Goal: Information Seeking & Learning: Learn about a topic

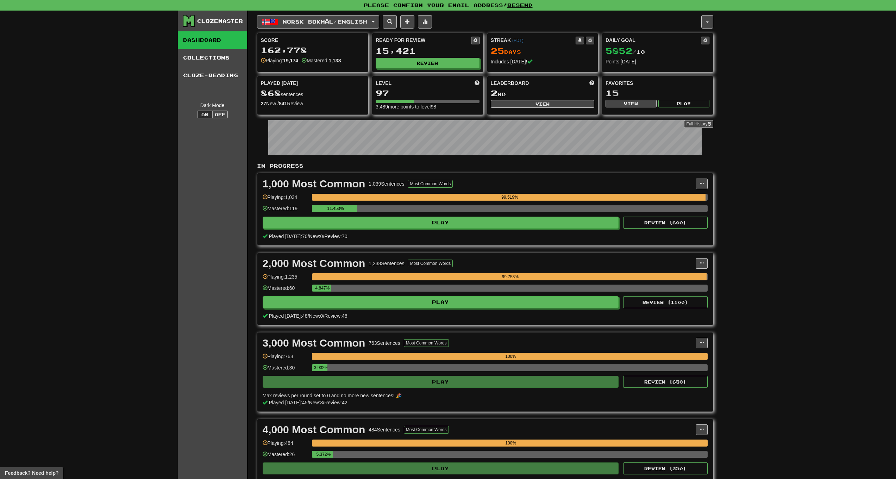
click at [427, 23] on span at bounding box center [424, 21] width 5 height 5
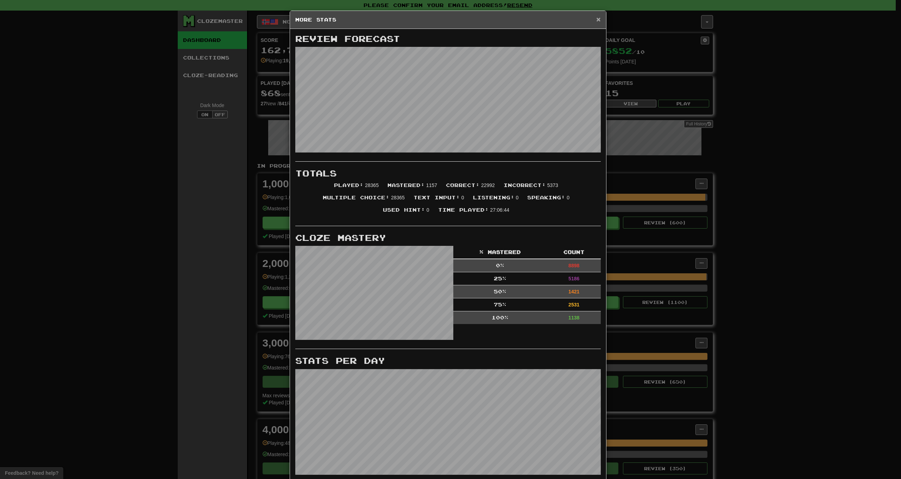
click at [596, 20] on span "×" at bounding box center [598, 19] width 4 height 8
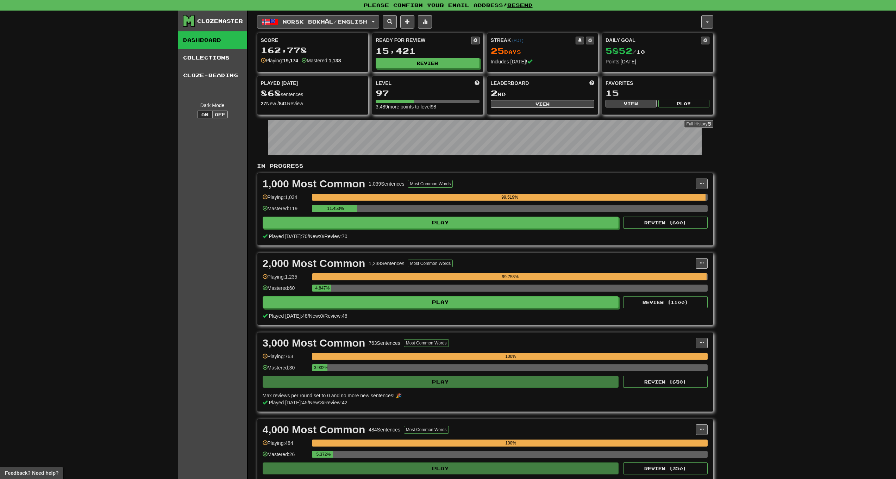
click at [366, 24] on span "Norsk bokmål / English" at bounding box center [325, 22] width 84 height 6
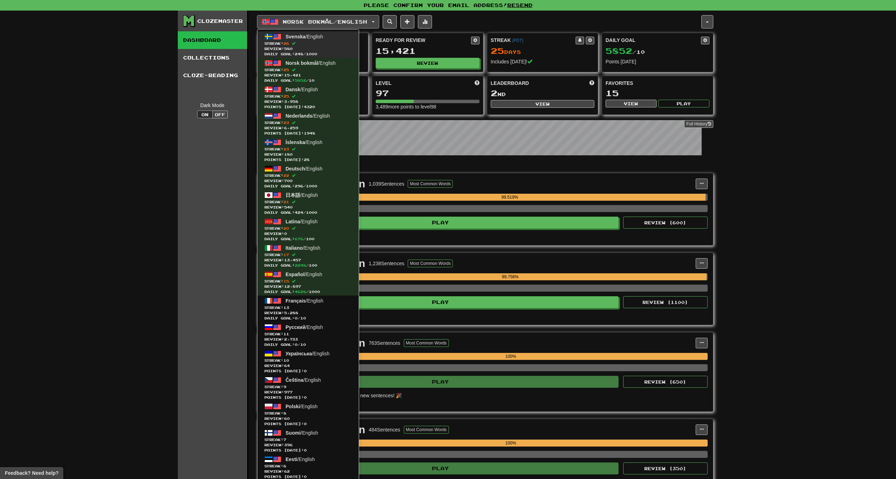
click at [326, 35] on link "Svenska / English Streak: 26 Review: 580 Daily Goal: 248 / 1000" at bounding box center [307, 44] width 101 height 26
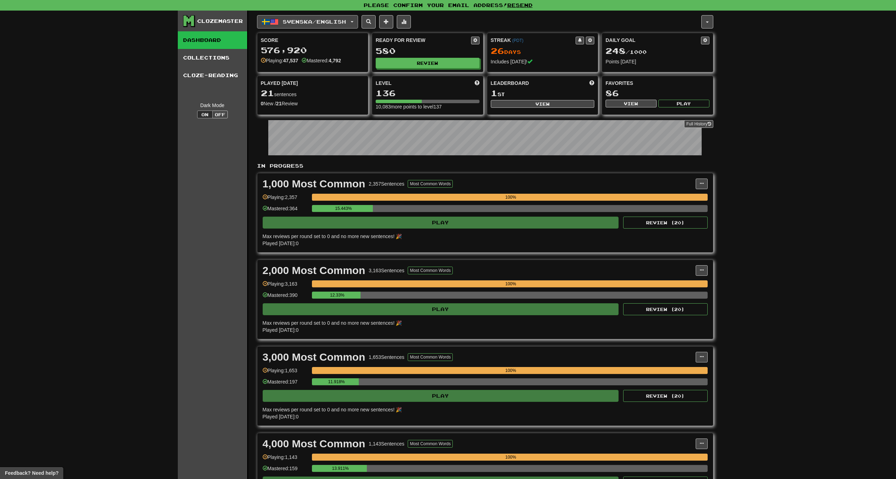
click at [322, 19] on span "Svenska / English" at bounding box center [314, 22] width 63 height 6
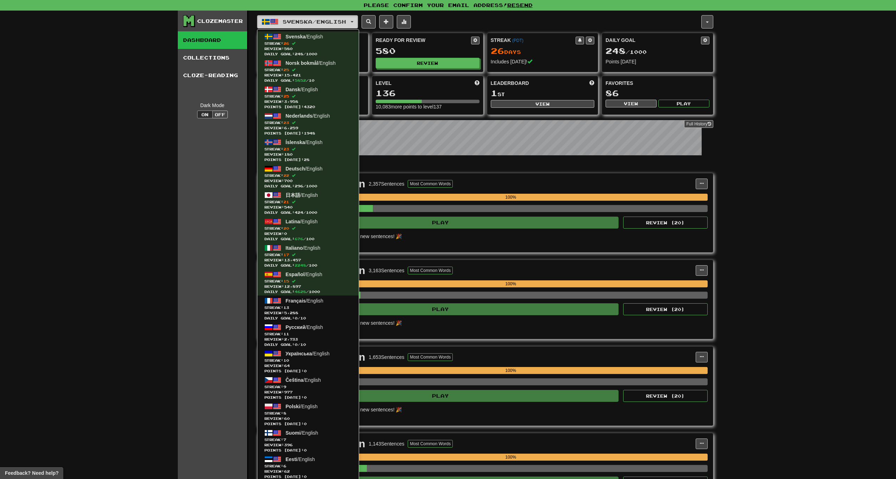
click at [309, 25] on button "Svenska / English" at bounding box center [307, 21] width 101 height 13
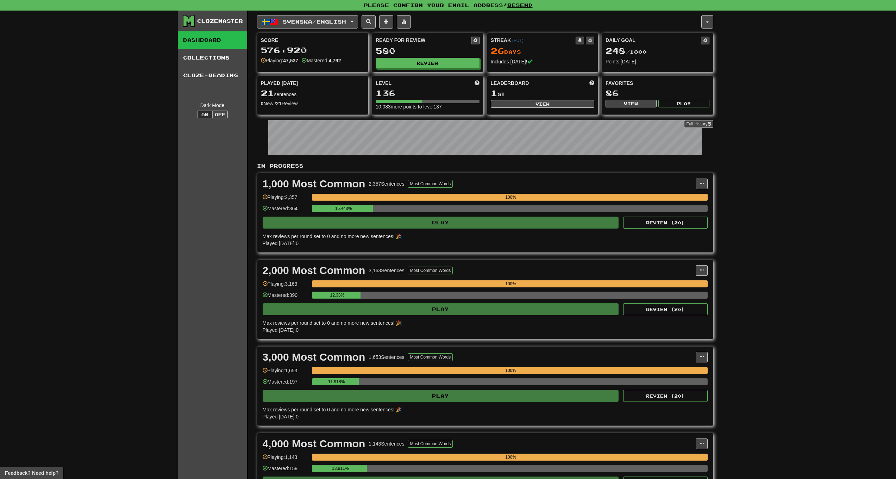
click at [309, 25] on button "Svenska / English" at bounding box center [307, 21] width 101 height 13
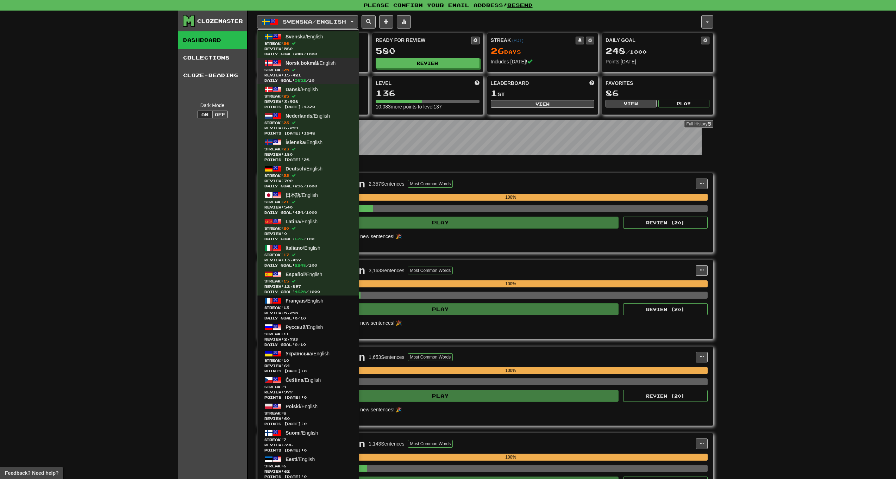
click at [313, 65] on span "Norsk bokmål" at bounding box center [301, 63] width 33 height 6
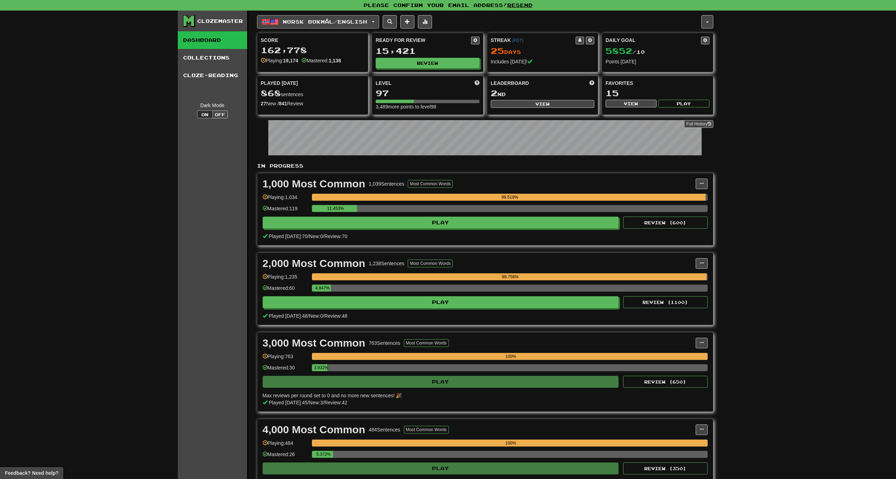
click at [316, 21] on span "Norsk bokmål / English" at bounding box center [325, 22] width 84 height 6
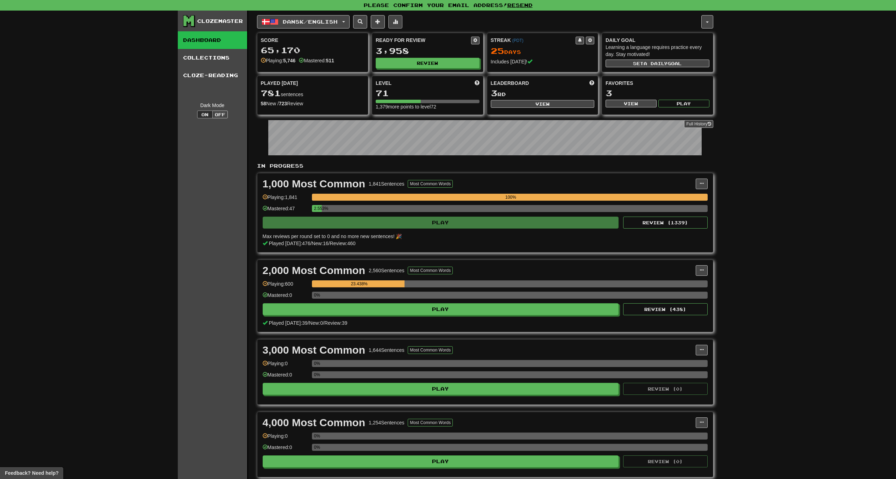
click at [402, 22] on button at bounding box center [395, 21] width 14 height 13
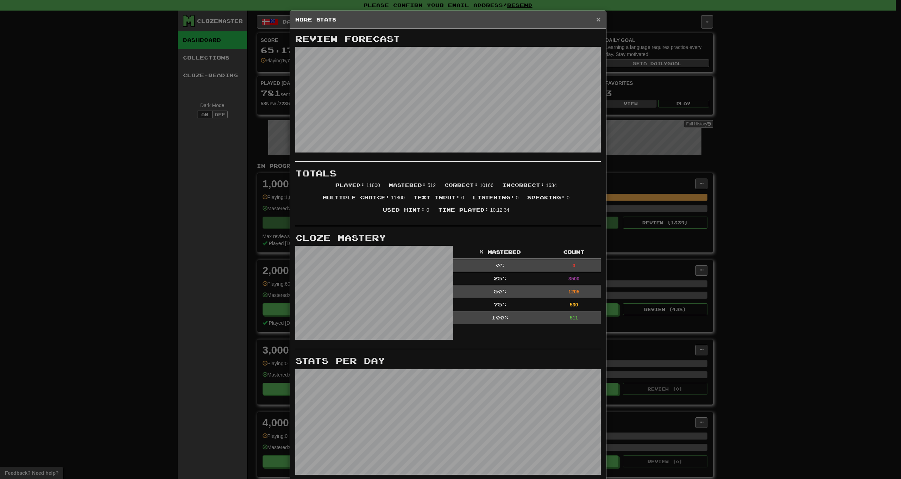
click at [596, 19] on span "×" at bounding box center [598, 19] width 4 height 8
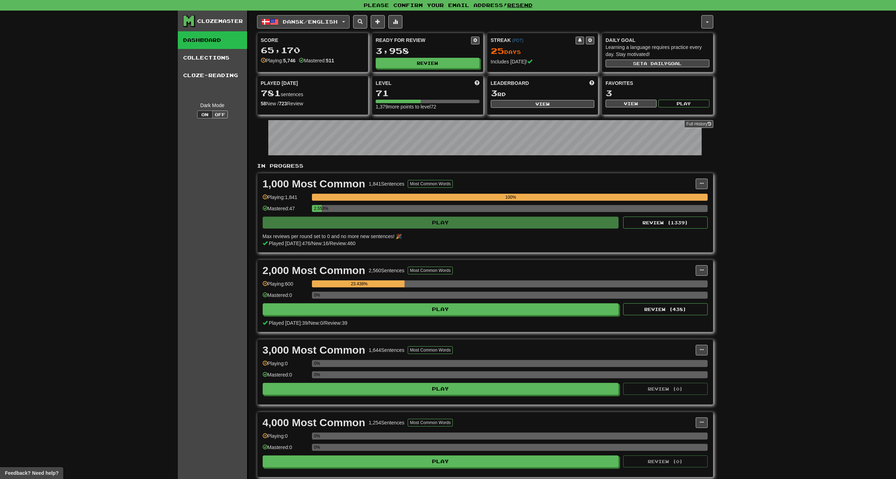
click at [334, 21] on span "Dansk / English" at bounding box center [310, 22] width 55 height 6
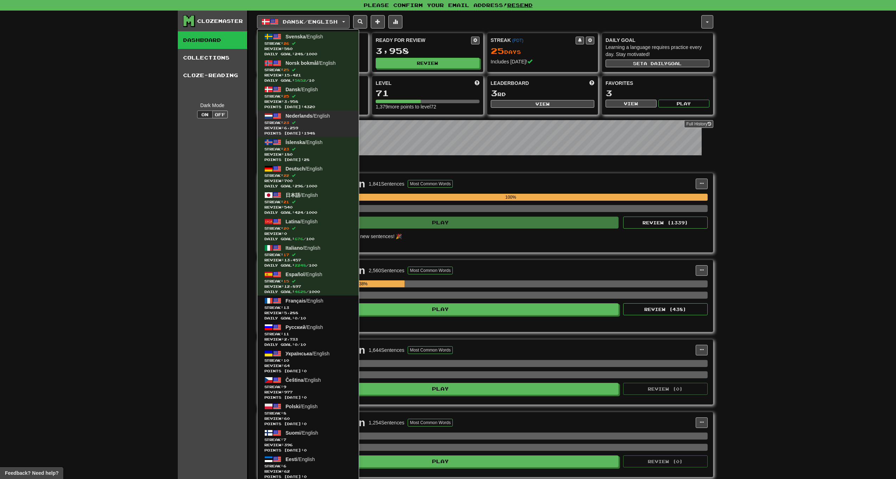
click at [324, 116] on span "Nederlands / English" at bounding box center [307, 116] width 44 height 6
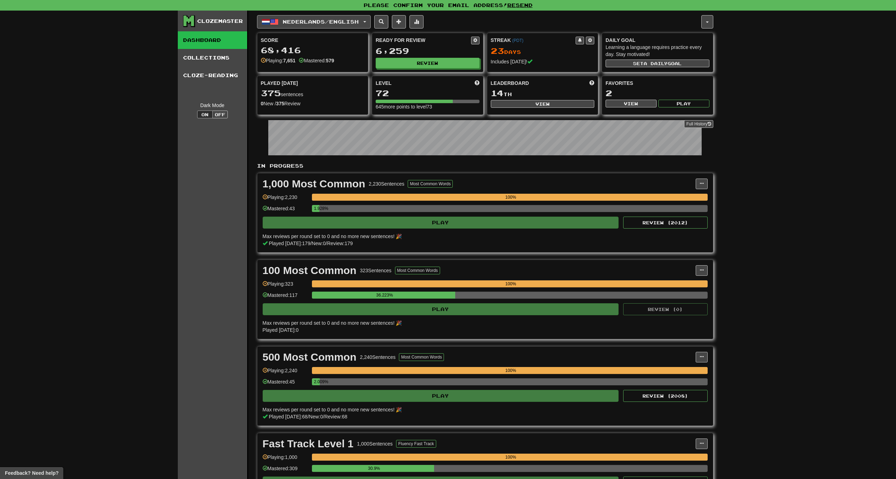
click at [332, 23] on span "Nederlands / English" at bounding box center [321, 22] width 76 height 6
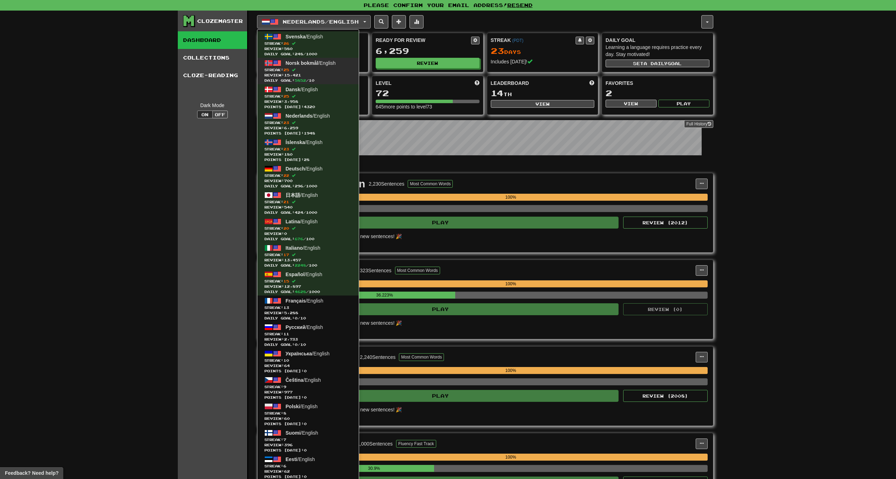
click at [306, 65] on span "Norsk bokmål" at bounding box center [301, 63] width 33 height 6
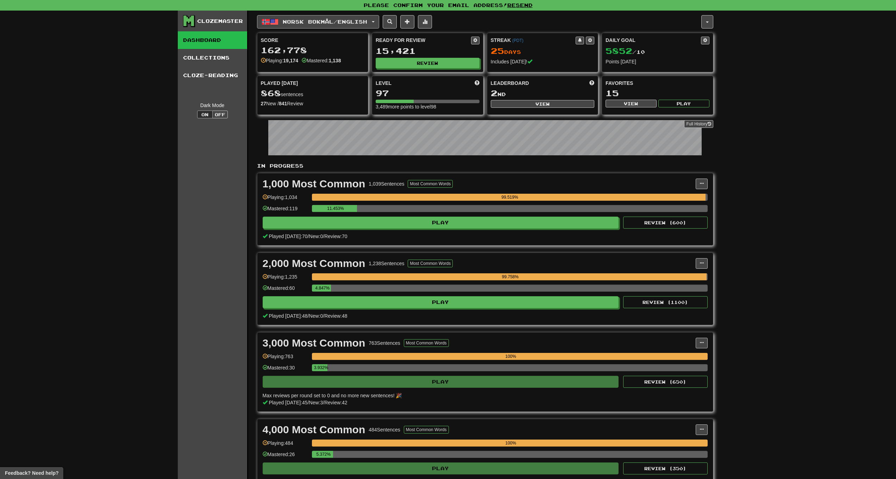
click at [310, 22] on span "Norsk bokmål / English" at bounding box center [325, 22] width 84 height 6
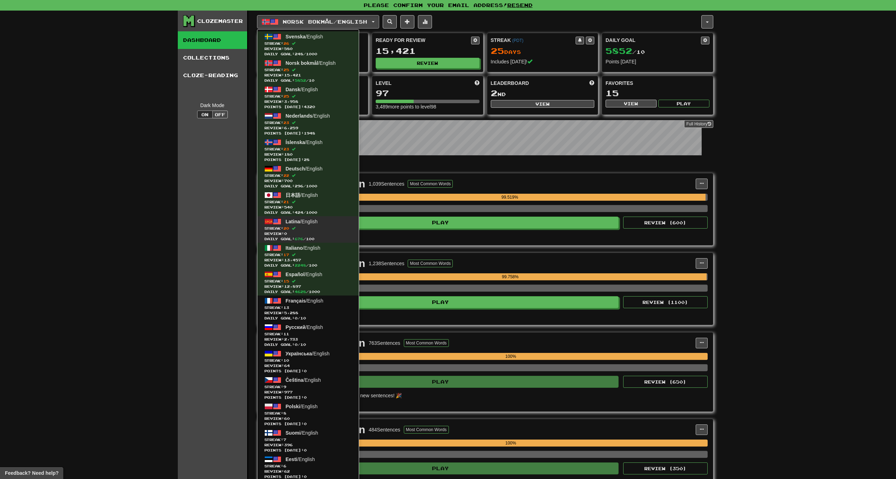
click at [335, 231] on span "Review: 0" at bounding box center [307, 233] width 87 height 5
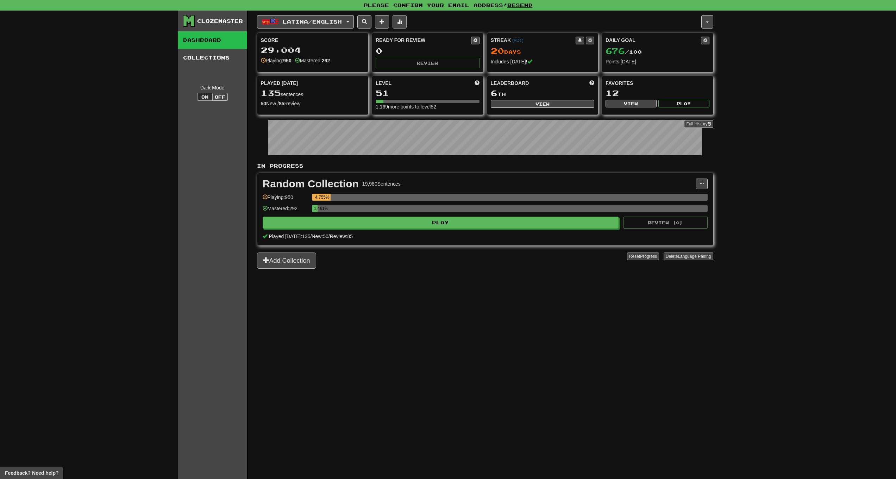
click at [404, 24] on button at bounding box center [400, 21] width 14 height 13
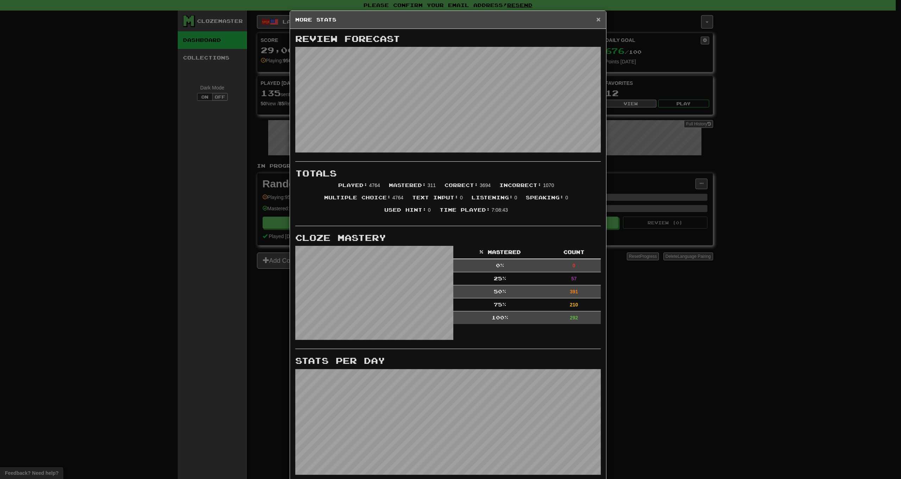
click at [596, 22] on span "×" at bounding box center [598, 19] width 4 height 8
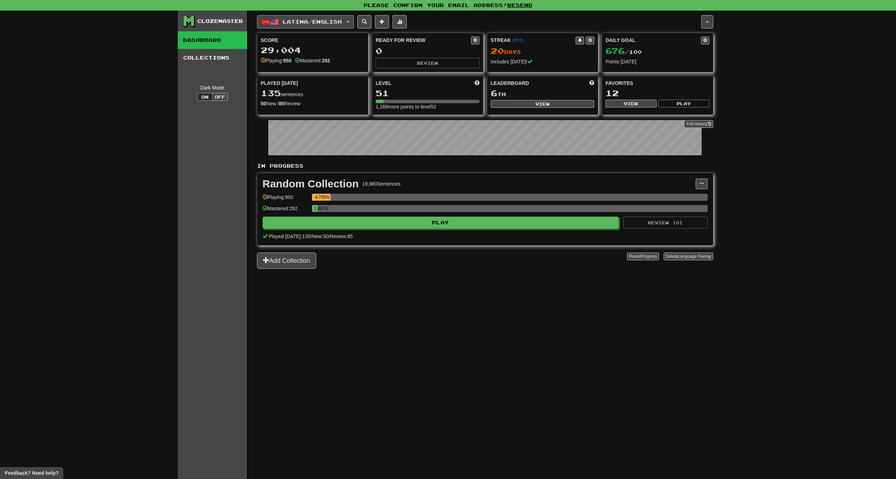
click at [333, 20] on span "Latina / English" at bounding box center [312, 22] width 59 height 6
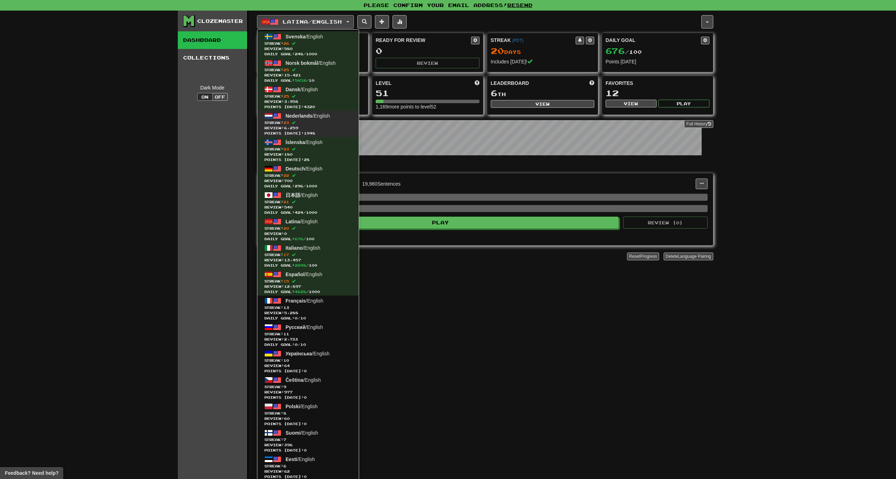
click at [316, 114] on span "Nederlands / English" at bounding box center [307, 116] width 44 height 6
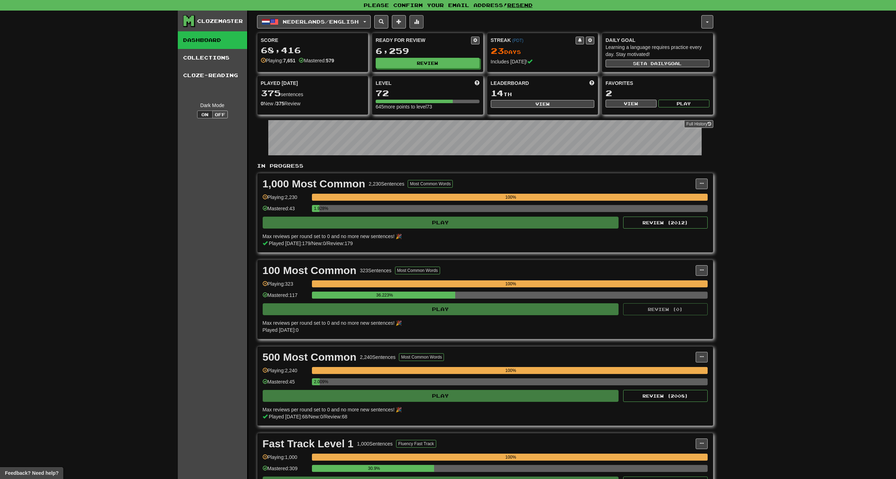
click at [419, 22] on span at bounding box center [416, 21] width 5 height 5
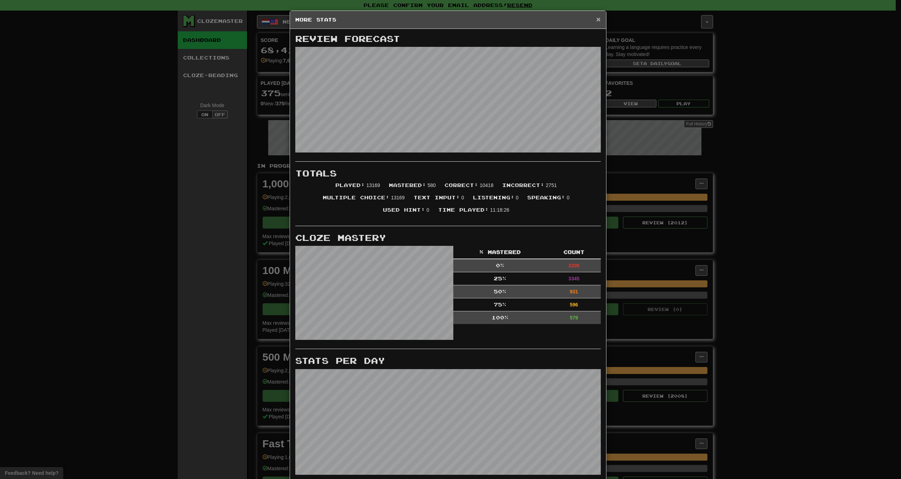
click at [596, 20] on span "×" at bounding box center [598, 19] width 4 height 8
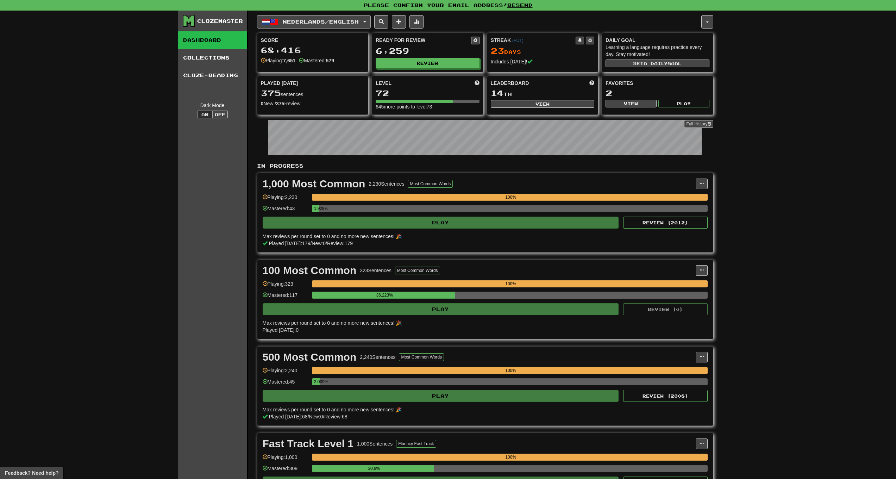
click at [264, 20] on span "button" at bounding box center [266, 22] width 8 height 8
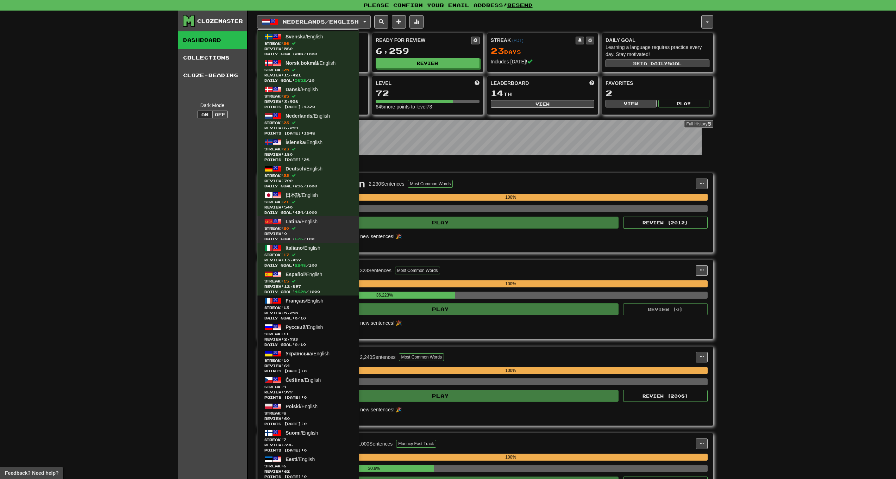
click at [301, 222] on span "Latina / English" at bounding box center [301, 222] width 32 height 6
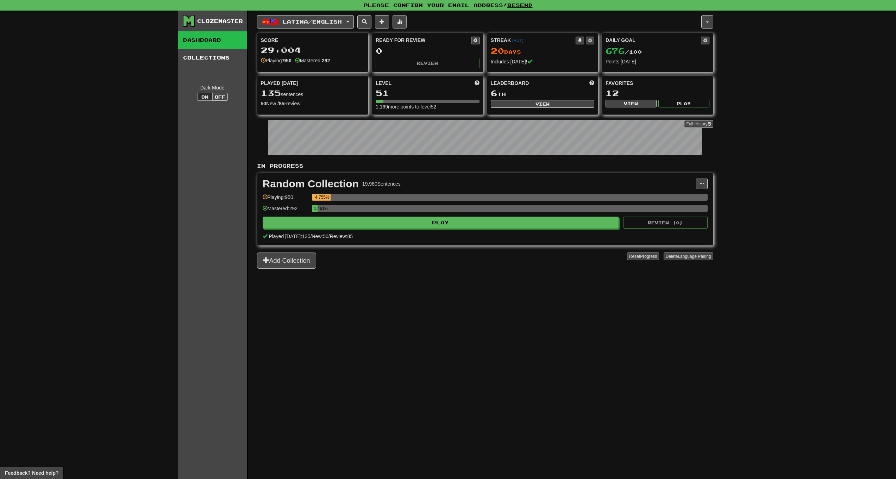
click at [402, 23] on span at bounding box center [399, 21] width 5 height 5
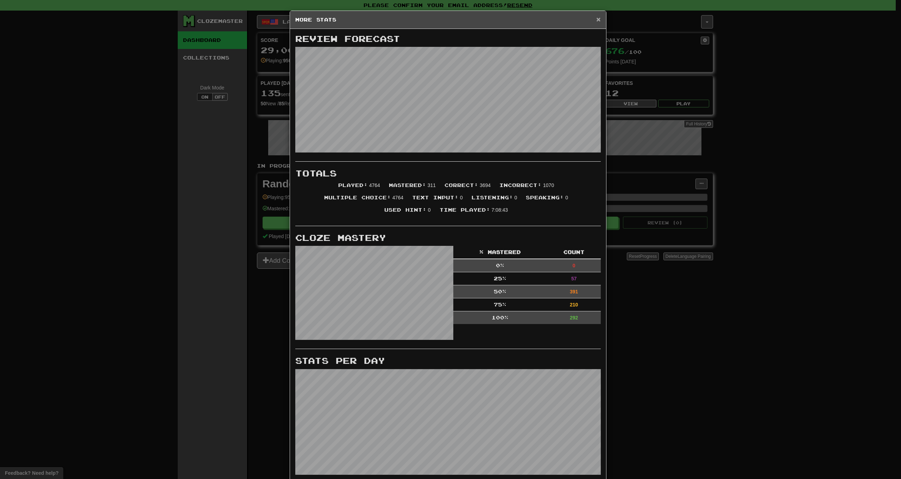
click at [596, 19] on span "×" at bounding box center [598, 19] width 4 height 8
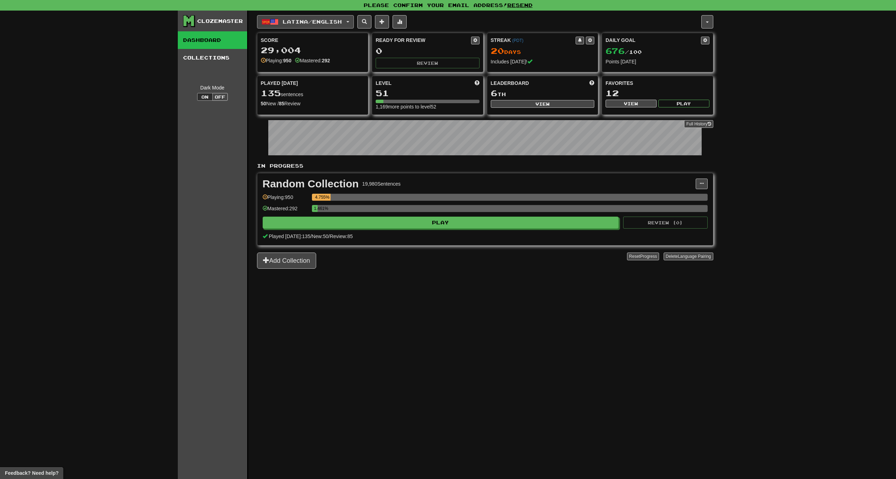
click at [284, 19] on span "Latina / English" at bounding box center [312, 22] width 59 height 6
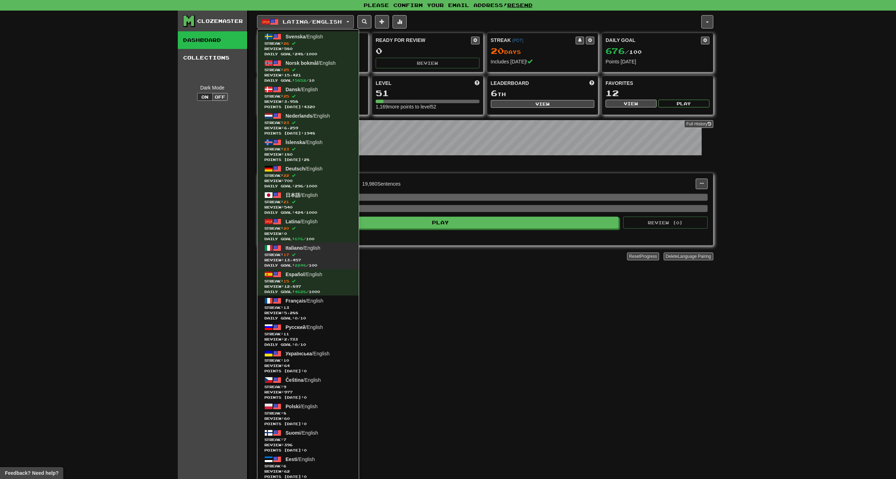
click at [325, 254] on span "Streak: 17" at bounding box center [307, 254] width 87 height 5
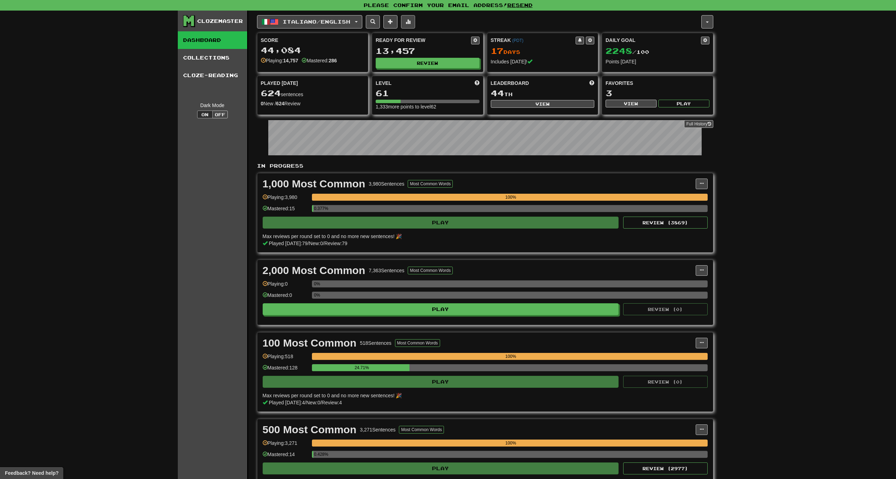
click at [410, 18] on button at bounding box center [408, 21] width 14 height 13
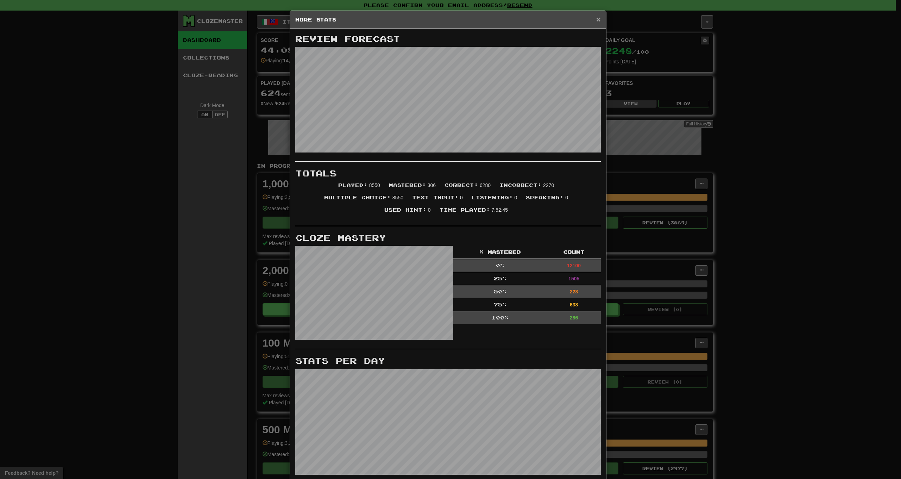
click at [596, 21] on span "×" at bounding box center [598, 19] width 4 height 8
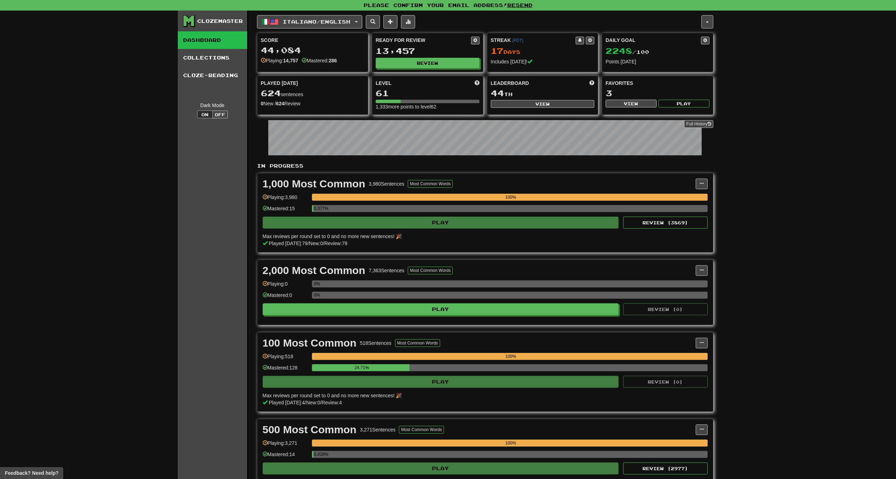
click at [285, 22] on span "Italiano / English" at bounding box center [317, 22] width 68 height 6
click at [293, 21] on span "Italiano / English" at bounding box center [317, 22] width 68 height 6
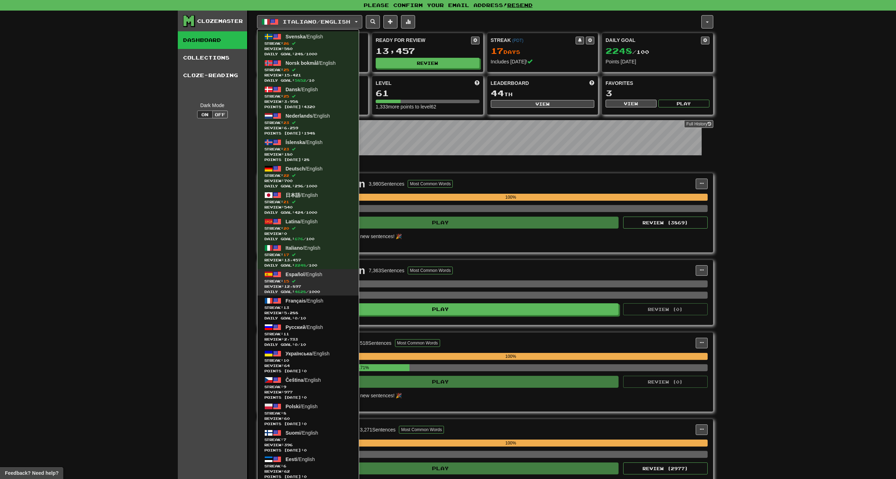
click at [306, 276] on span "Español / English" at bounding box center [303, 274] width 37 height 6
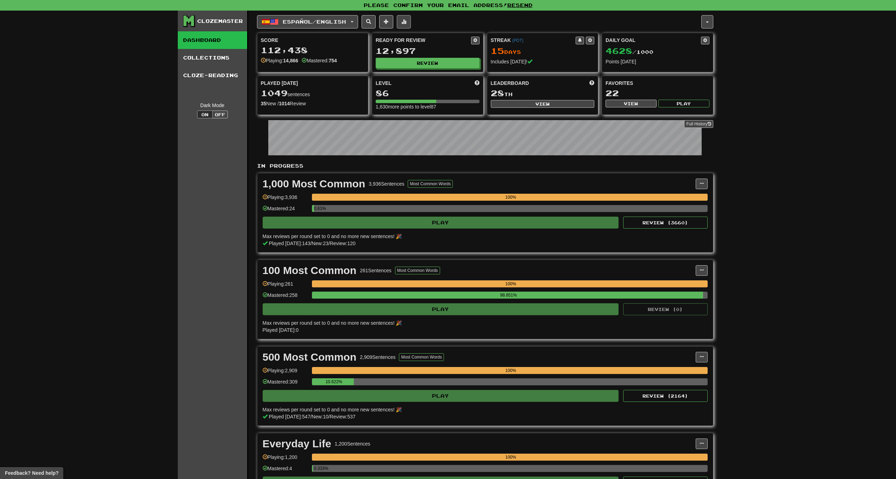
click at [411, 23] on button at bounding box center [404, 21] width 14 height 13
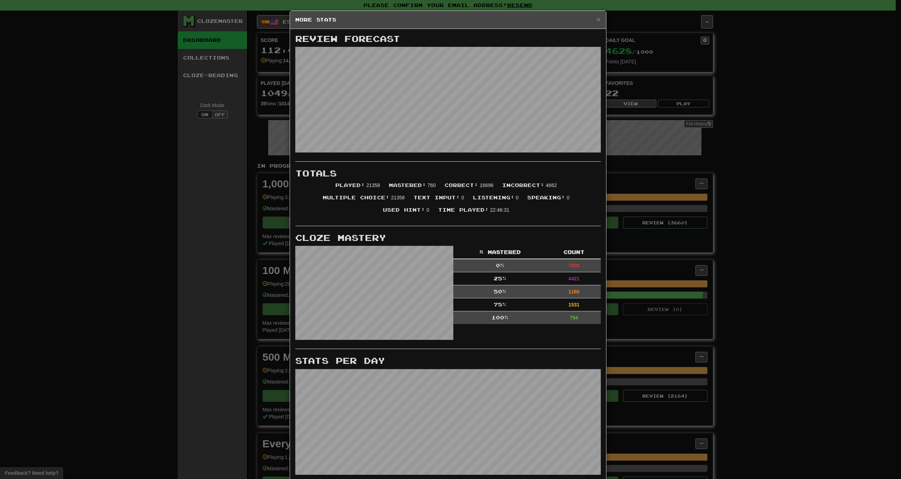
click at [598, 20] on div "× More Stats" at bounding box center [448, 20] width 316 height 18
click at [592, 24] on div "× More Stats" at bounding box center [448, 20] width 316 height 18
click at [596, 21] on span "×" at bounding box center [598, 19] width 4 height 8
